Goal: Information Seeking & Learning: Learn about a topic

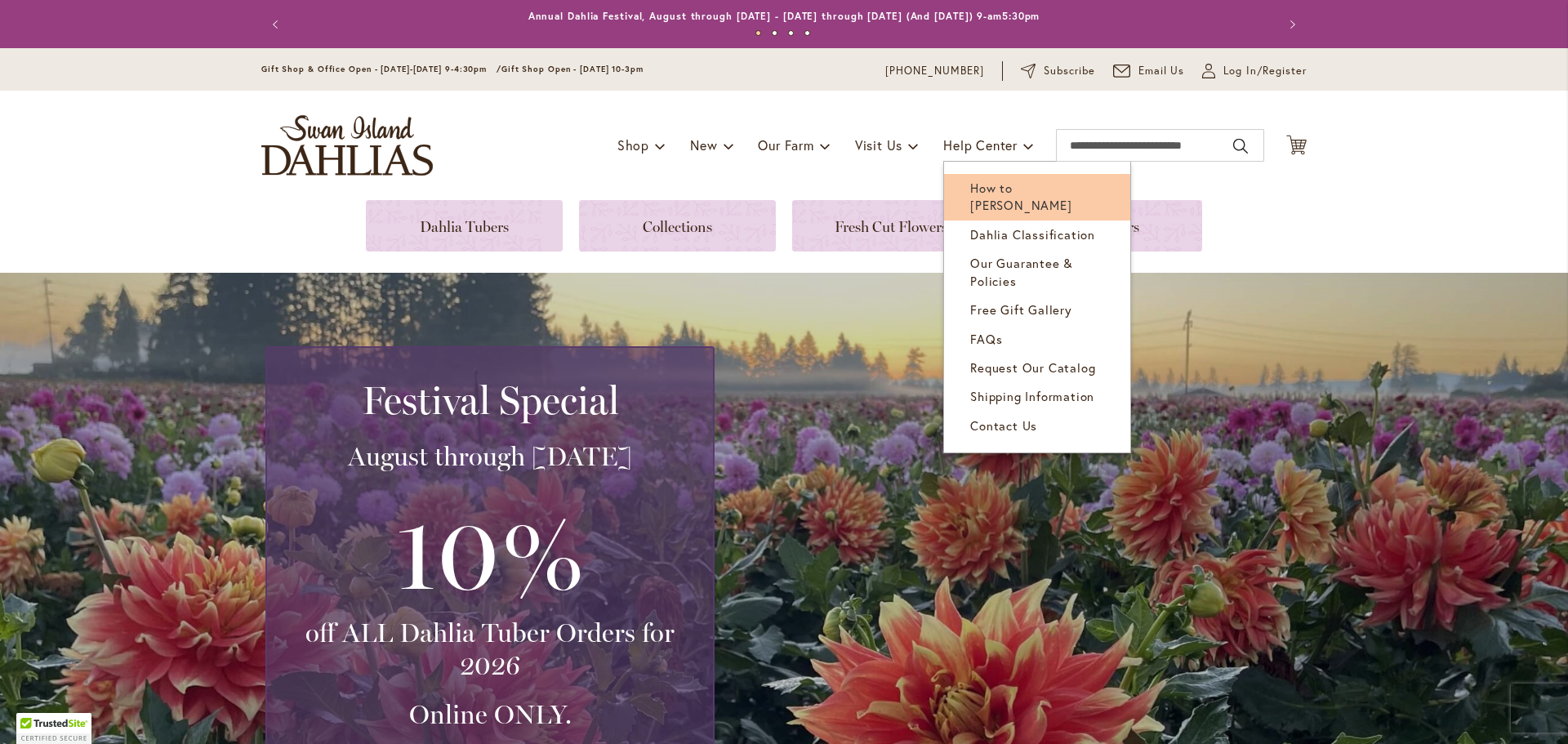
click at [1004, 183] on span "How to [PERSON_NAME]" at bounding box center [1021, 196] width 101 height 34
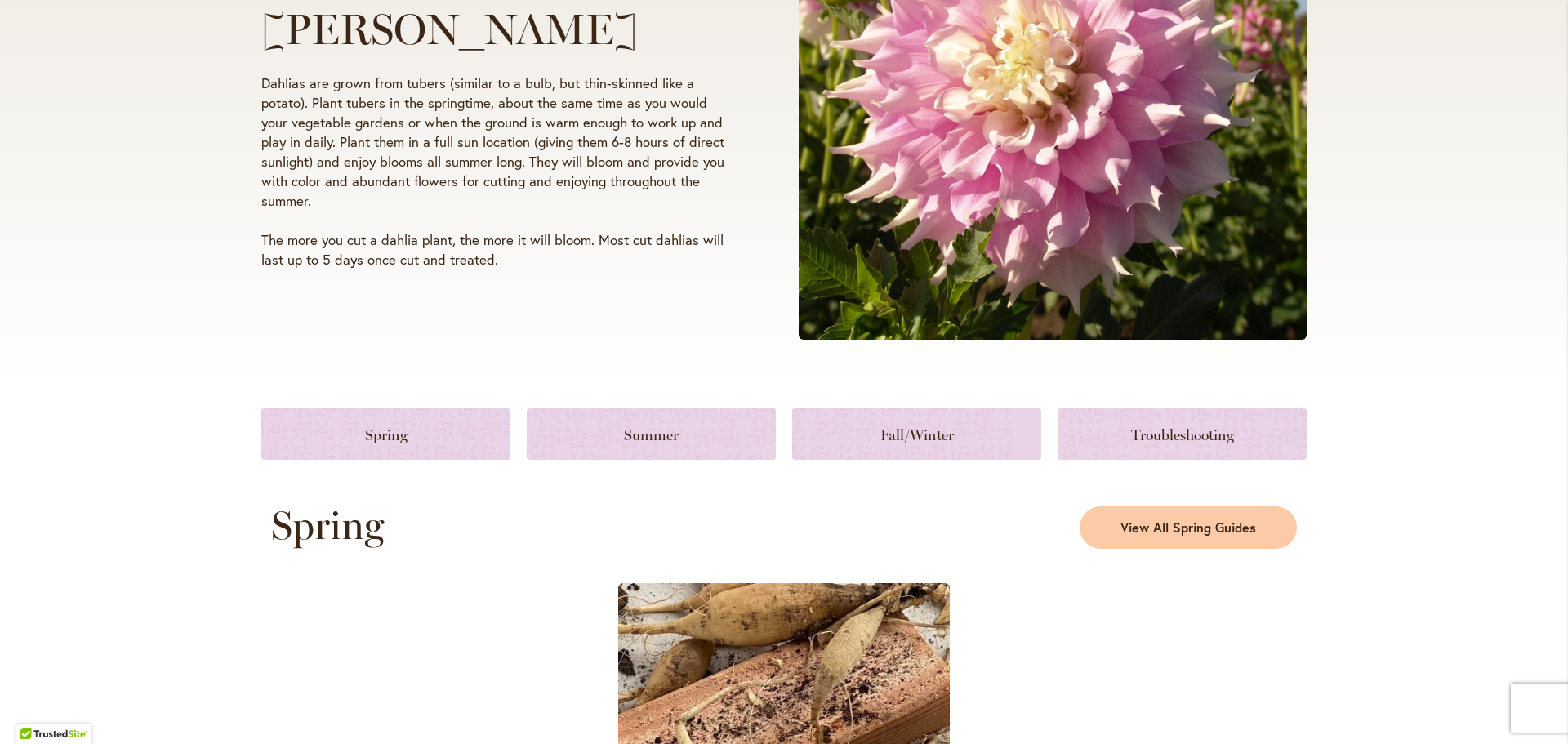
scroll to position [572, 0]
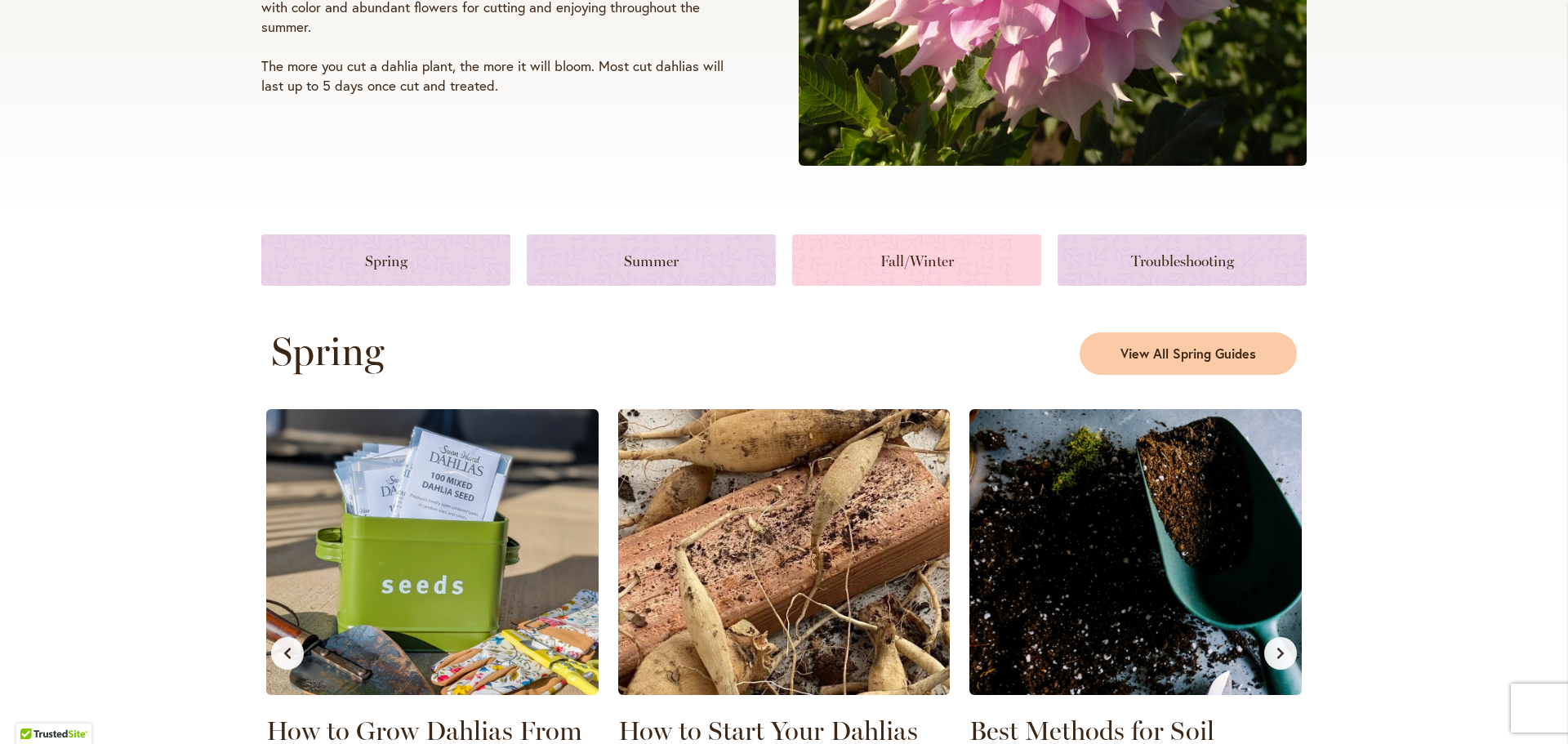
click at [957, 254] on link at bounding box center [917, 260] width 249 height 52
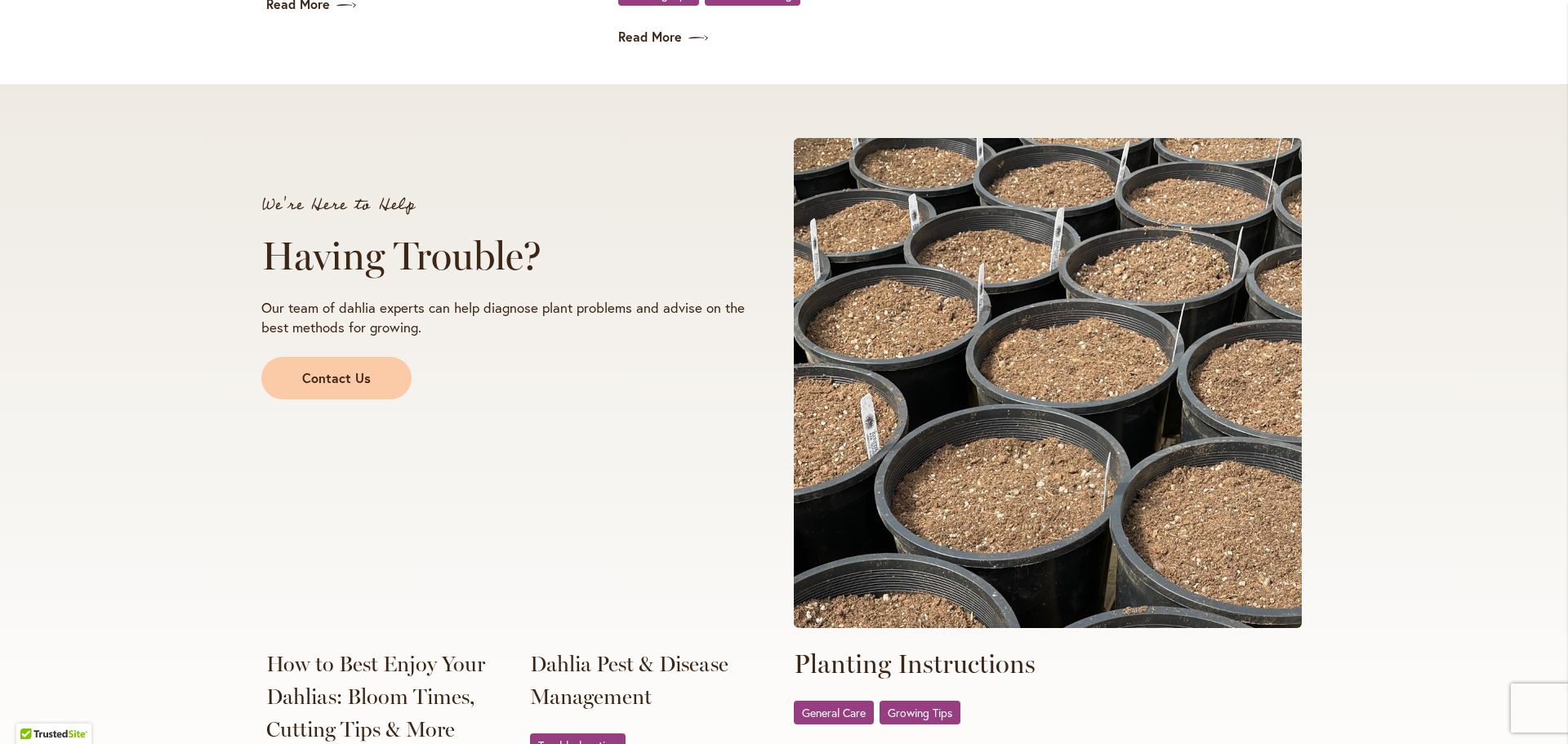
scroll to position [2376, 0]
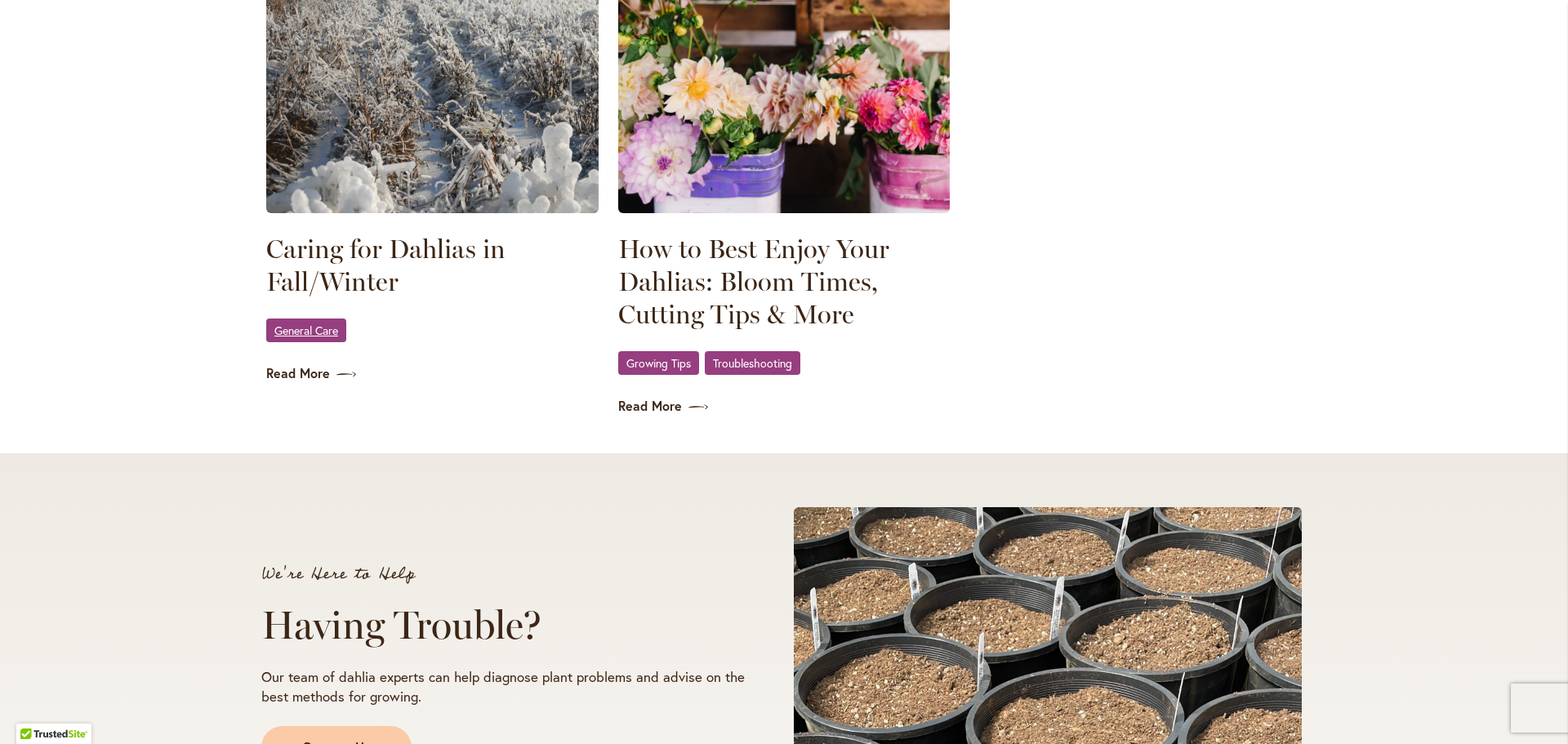
click at [304, 326] on span "General Care" at bounding box center [305, 330] width 63 height 11
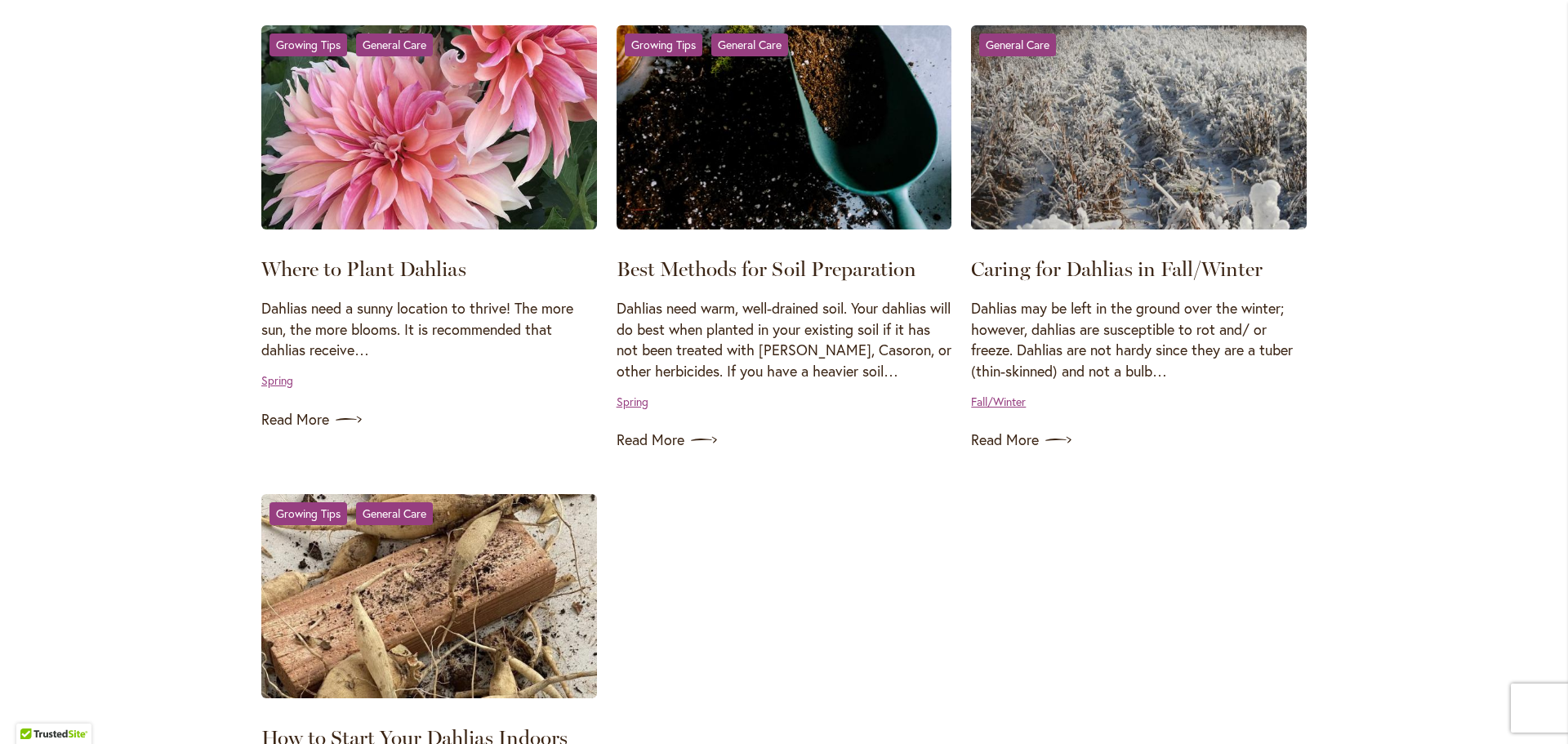
scroll to position [1061, 0]
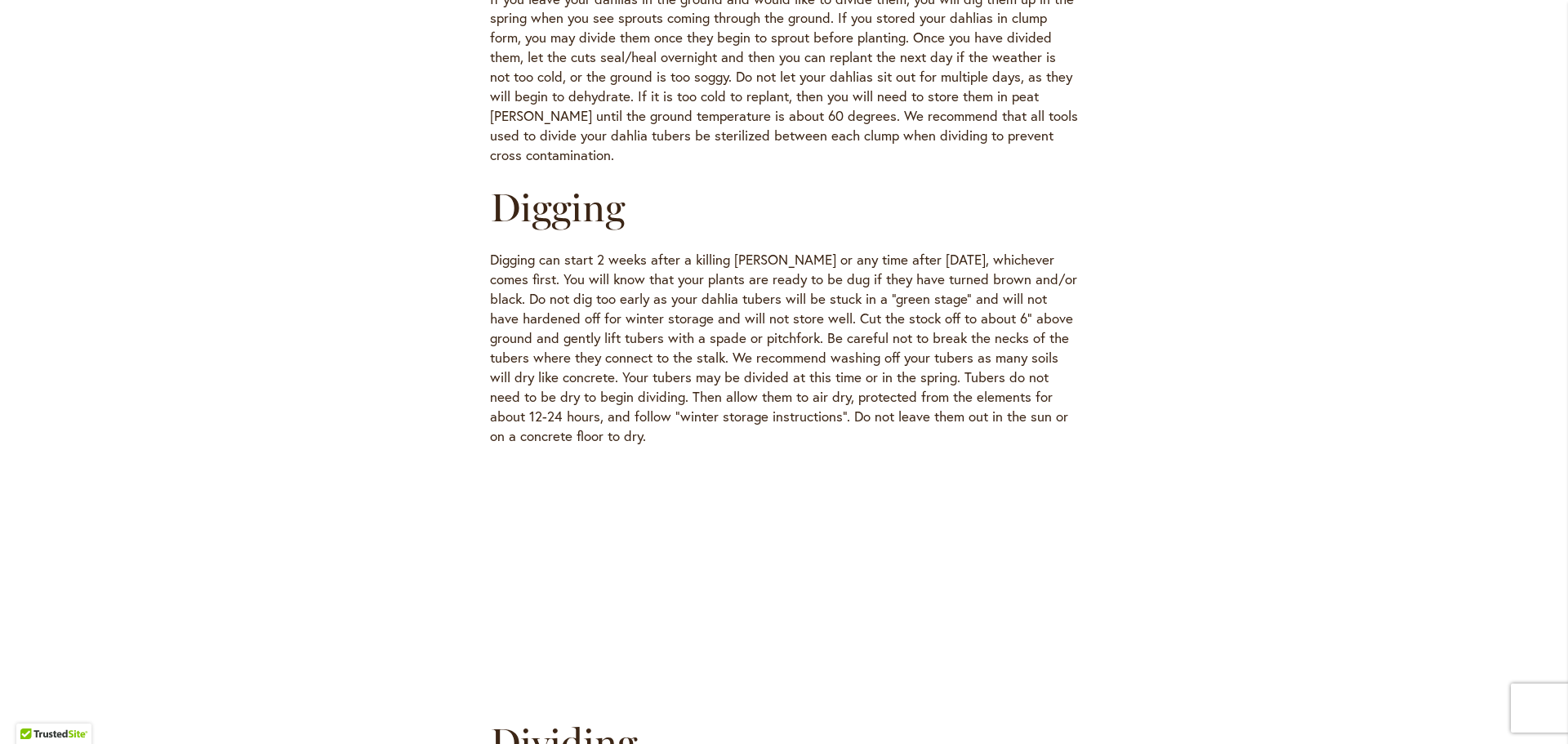
scroll to position [1551, 0]
